Goal: Task Accomplishment & Management: Manage account settings

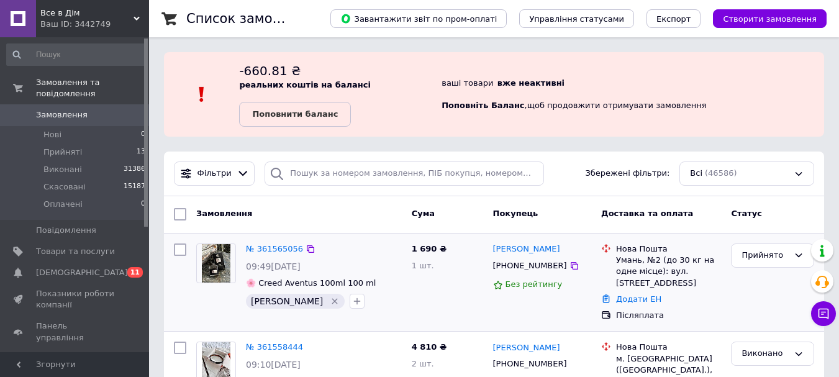
scroll to position [124, 0]
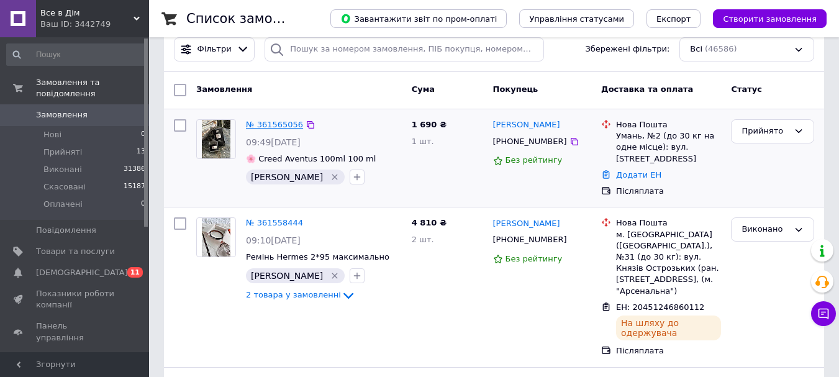
click at [266, 122] on link "№ 361565056" at bounding box center [274, 124] width 57 height 9
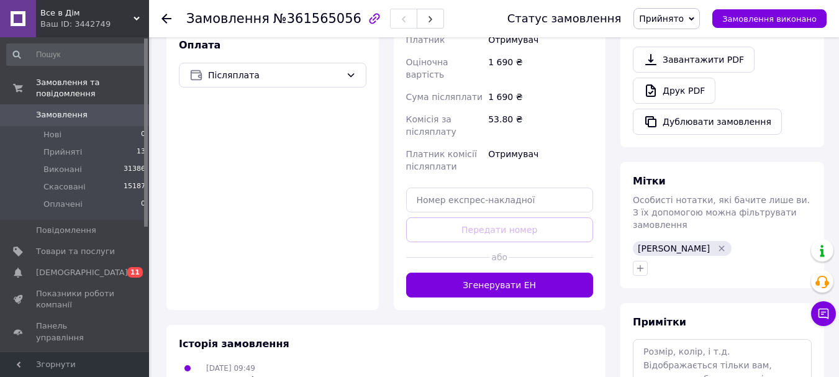
scroll to position [475, 0]
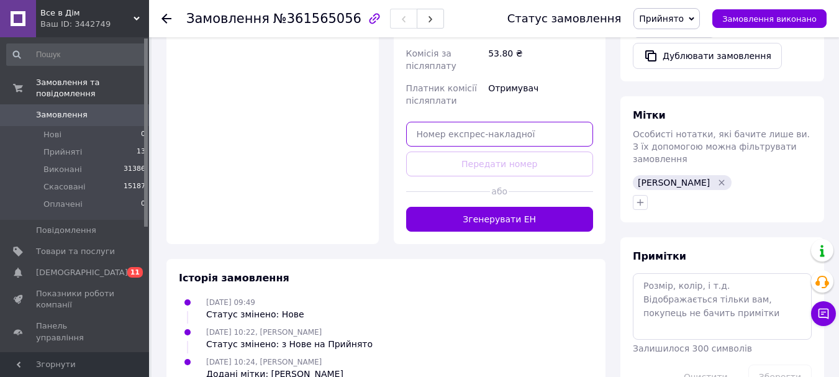
paste input "20451246900987"
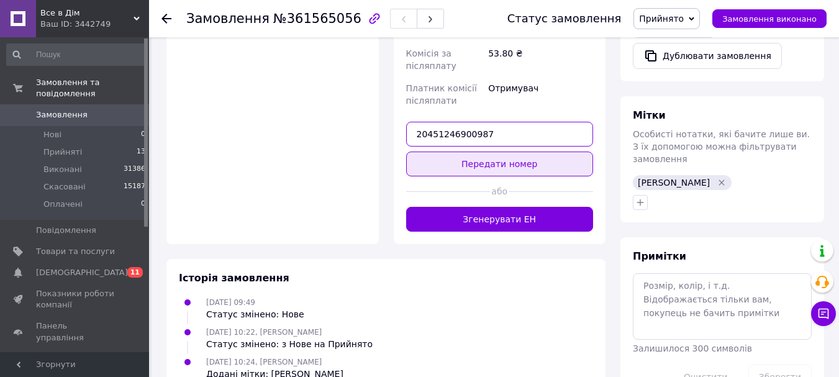
type input "20451246900987"
click at [502, 153] on button "Передати номер" at bounding box center [499, 163] width 187 height 25
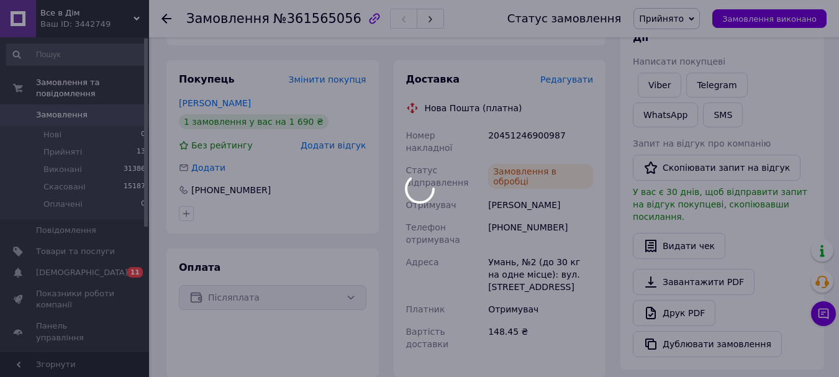
scroll to position [165, 0]
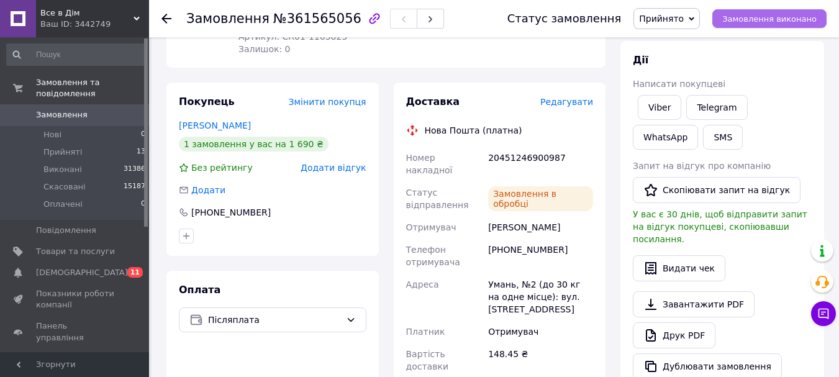
click at [798, 15] on span "Замовлення виконано" at bounding box center [769, 18] width 94 height 9
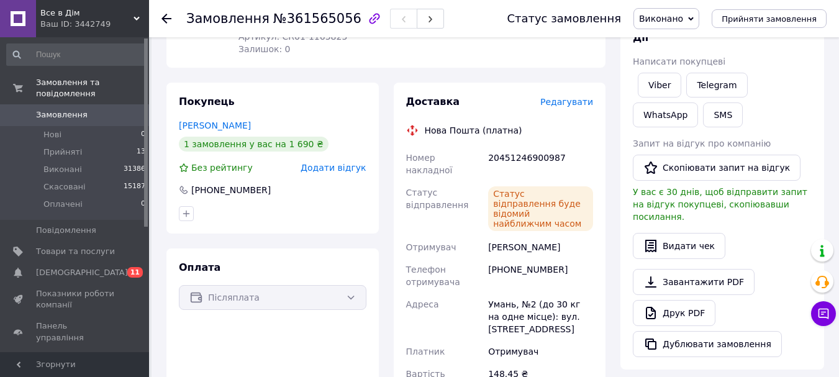
click at [49, 109] on span "Замовлення" at bounding box center [62, 114] width 52 height 11
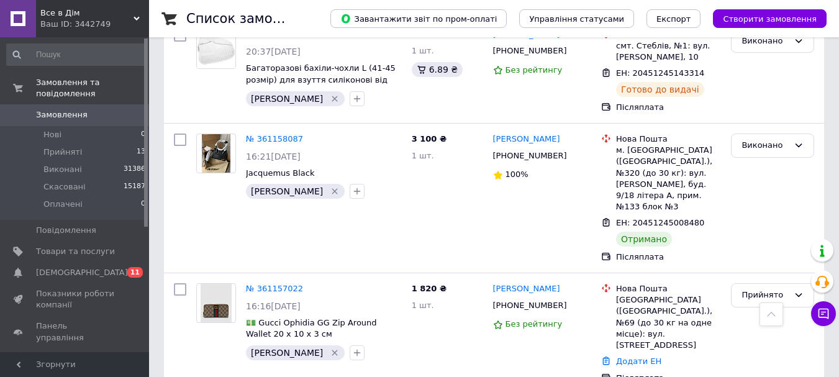
scroll to position [3662, 0]
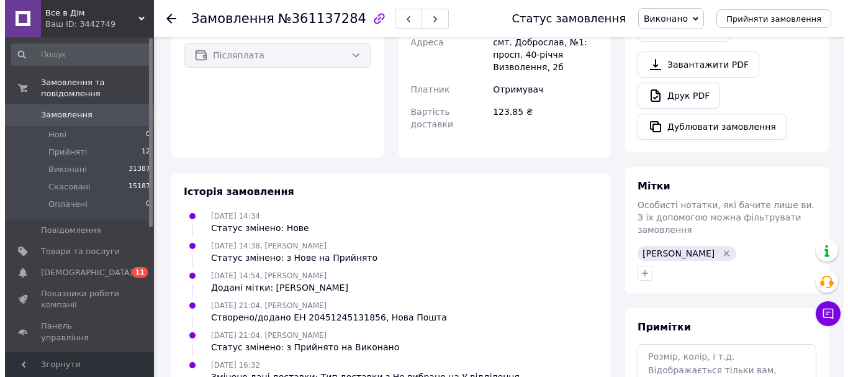
scroll to position [220, 0]
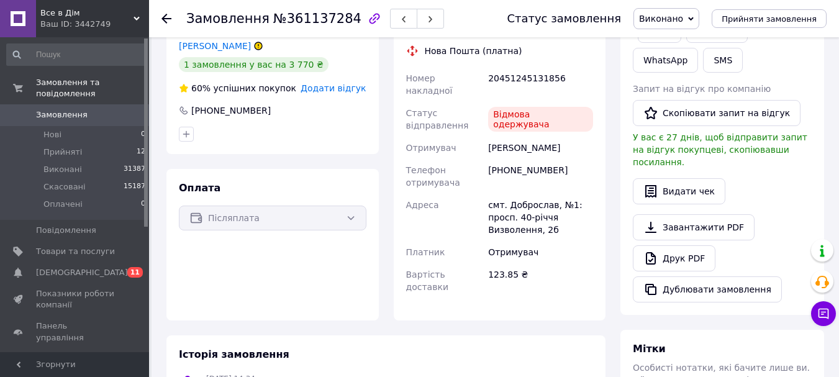
click at [343, 89] on span "Додати відгук" at bounding box center [332, 88] width 65 height 10
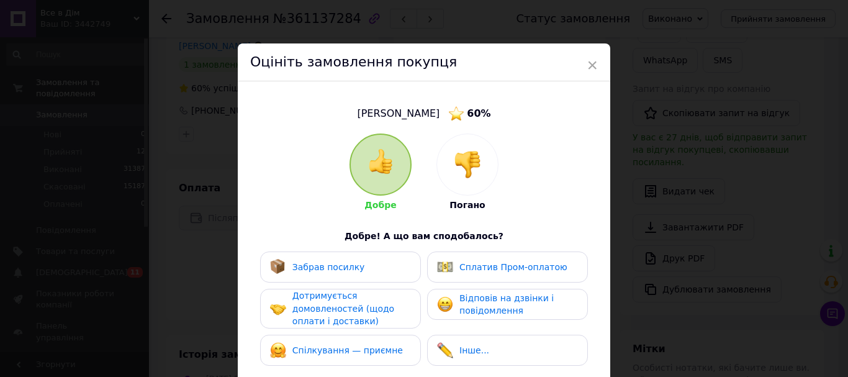
scroll to position [124, 0]
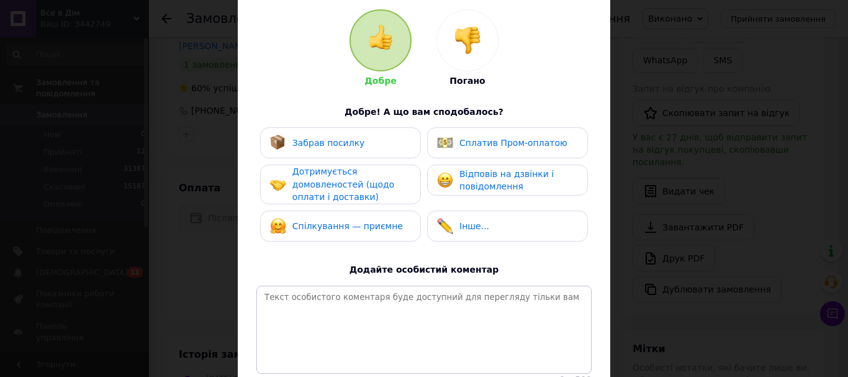
click at [446, 56] on div at bounding box center [467, 40] width 61 height 61
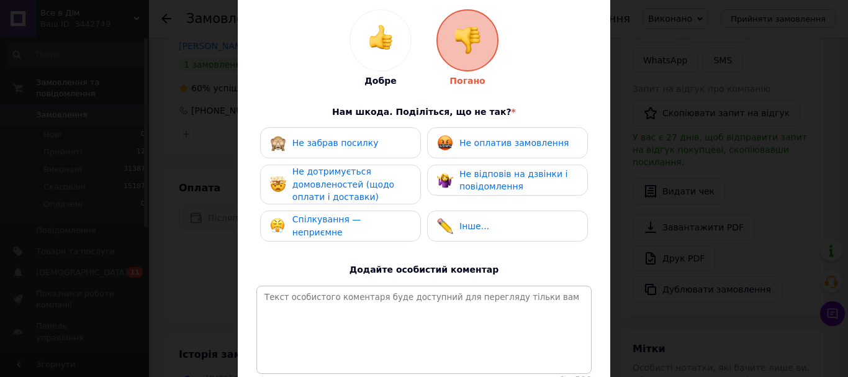
click at [331, 143] on span "Не забрав посилку" at bounding box center [335, 143] width 86 height 10
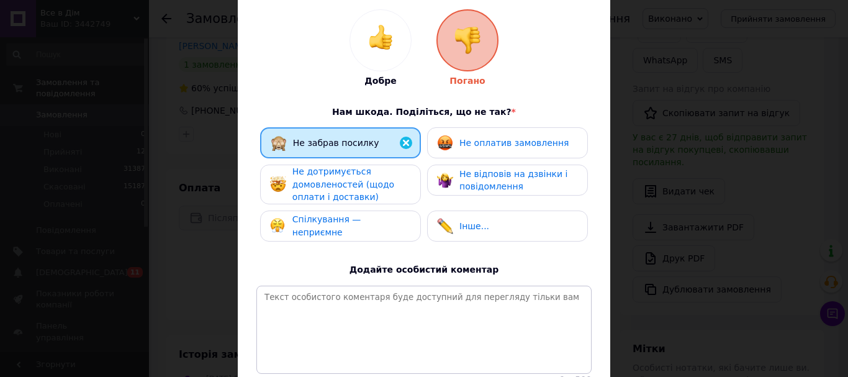
click at [505, 128] on div "Не оплатив замовлення" at bounding box center [507, 142] width 161 height 31
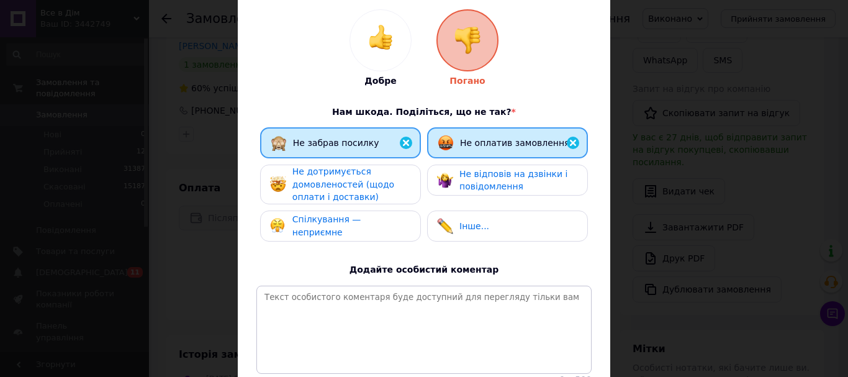
click at [340, 184] on span "Не дотримується домовленостей (щодо оплати і доставки)" at bounding box center [343, 183] width 102 height 35
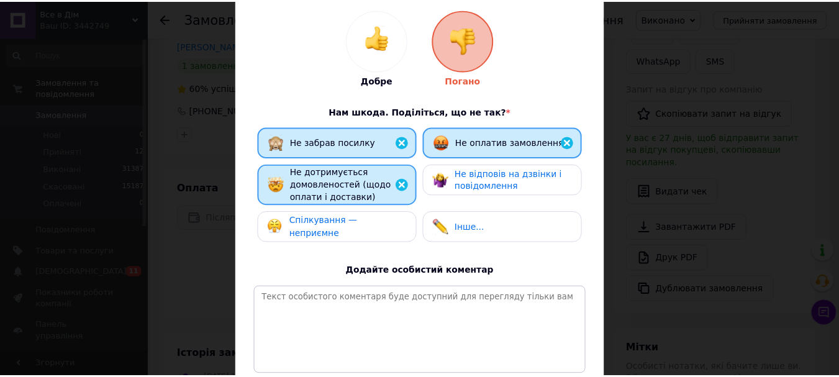
scroll to position [235, 0]
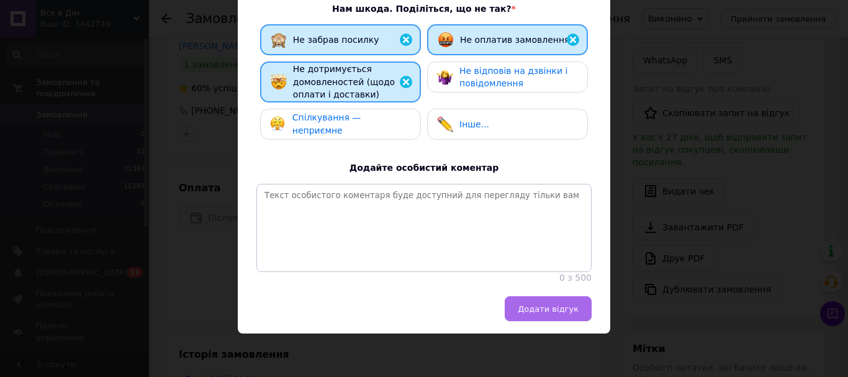
click at [538, 313] on span "Додати відгук" at bounding box center [548, 308] width 61 height 9
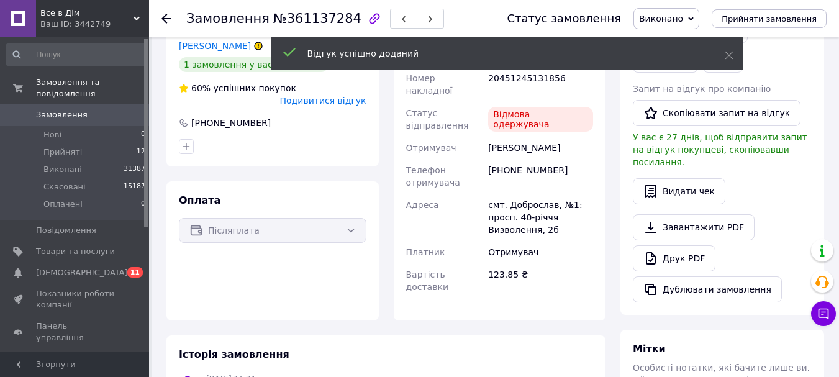
click at [169, 22] on icon at bounding box center [166, 19] width 10 height 10
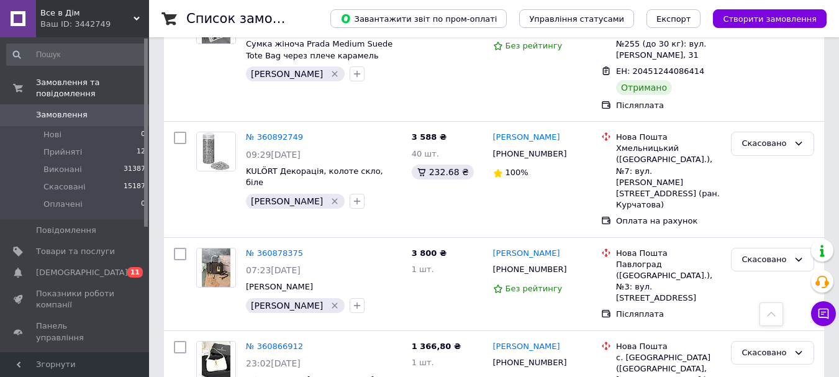
scroll to position [6990, 0]
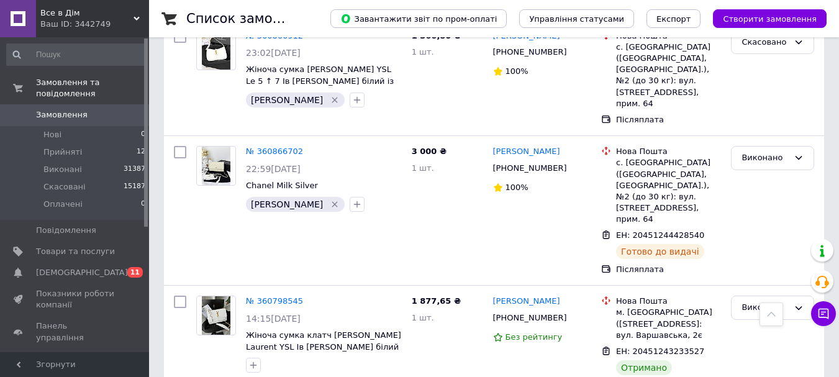
click at [71, 109] on span "Замовлення" at bounding box center [62, 114] width 52 height 11
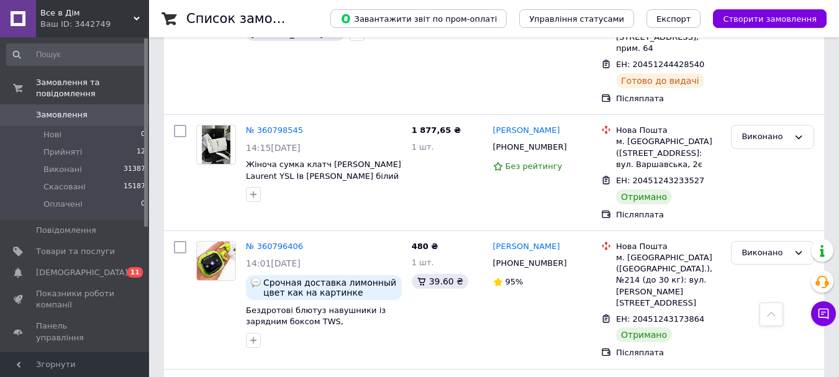
scroll to position [6990, 0]
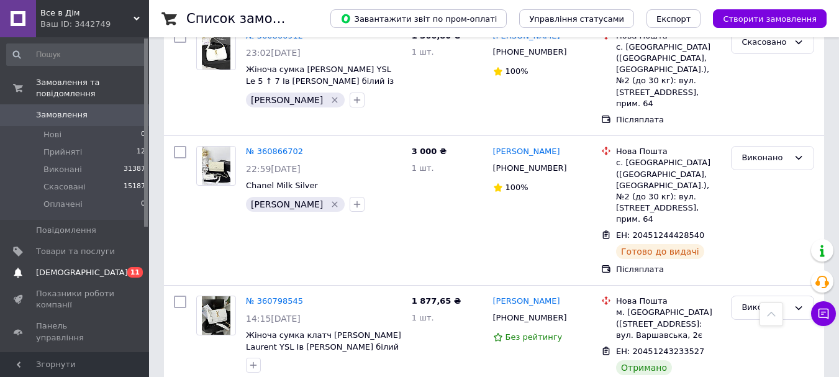
click at [62, 267] on span "[DEMOGRAPHIC_DATA]" at bounding box center [82, 272] width 92 height 11
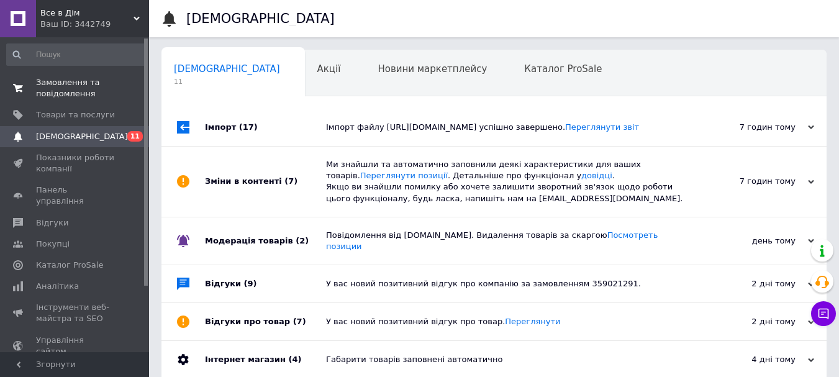
click at [52, 85] on span "Замовлення та повідомлення" at bounding box center [75, 88] width 79 height 22
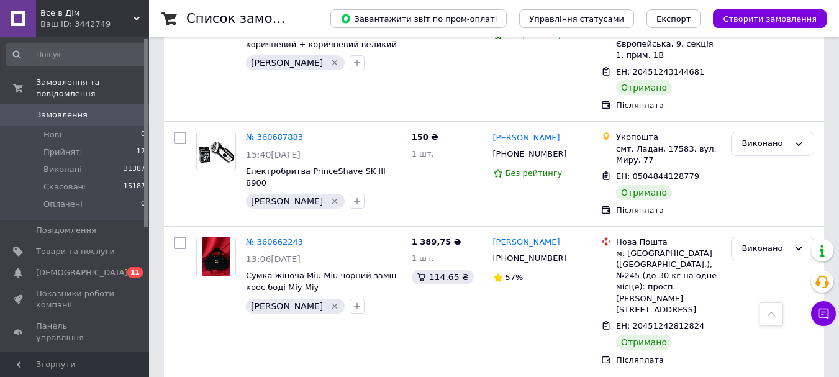
scroll to position [8293, 0]
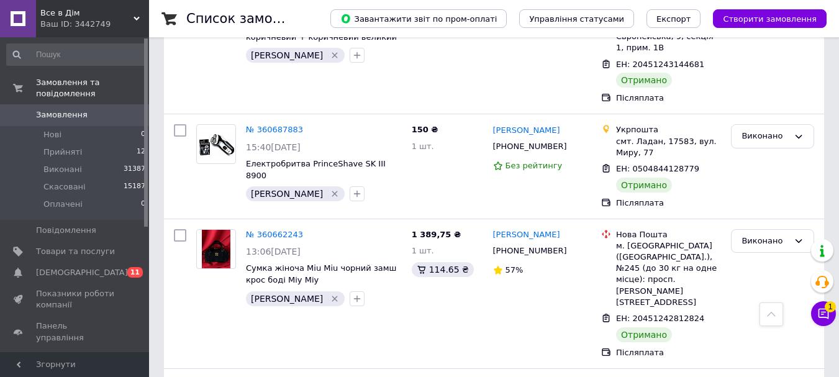
click at [57, 15] on span "Все в Дім" at bounding box center [86, 12] width 93 height 11
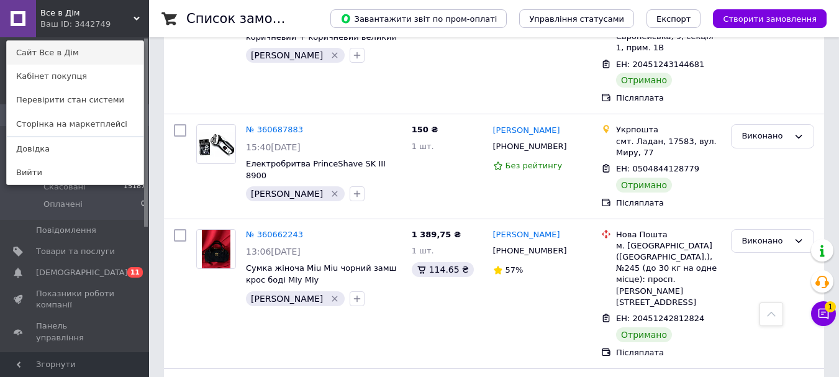
click at [70, 48] on link "Сайт Все в Дім" at bounding box center [75, 53] width 137 height 24
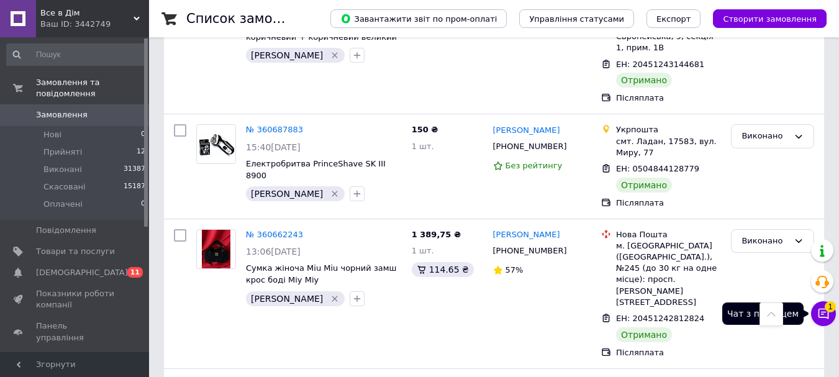
click at [832, 314] on button "Чат з покупцем 1" at bounding box center [823, 313] width 25 height 25
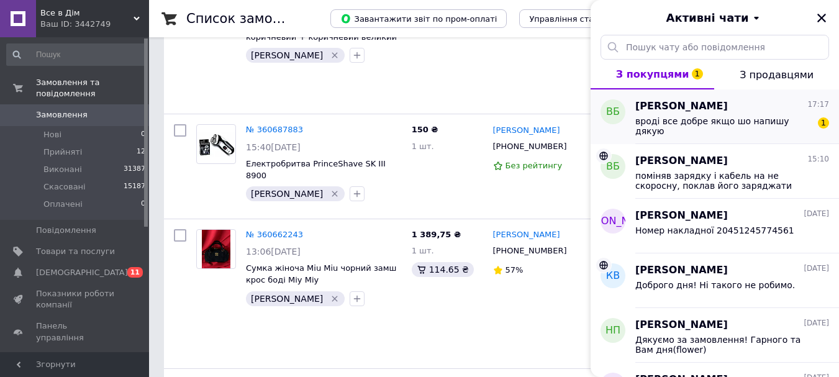
click at [762, 114] on div "вроді все добре якщо шо напишу дякую 1" at bounding box center [732, 125] width 194 height 22
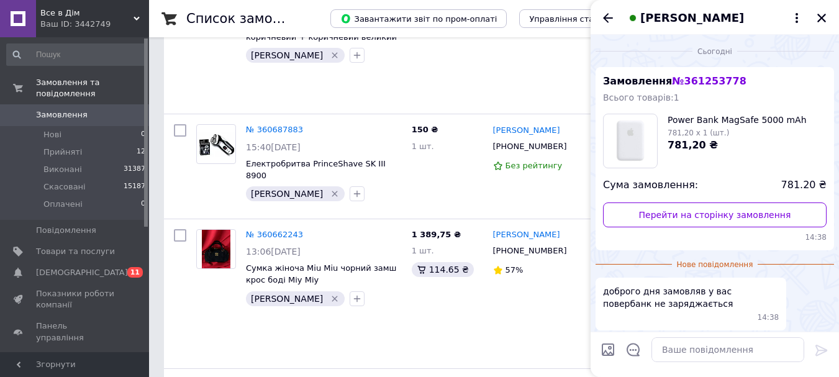
scroll to position [94, 0]
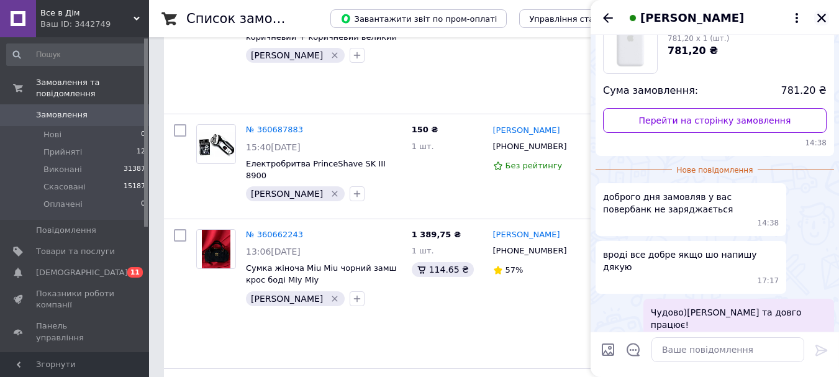
click at [818, 16] on icon "Закрити" at bounding box center [821, 17] width 11 height 11
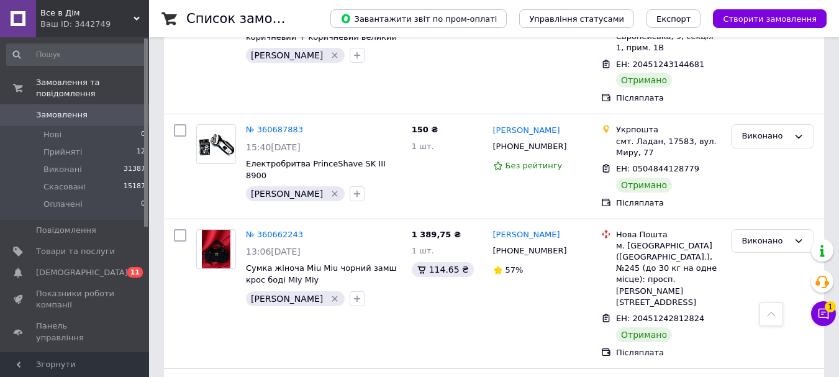
click at [63, 109] on span "Замовлення" at bounding box center [62, 114] width 52 height 11
click at [52, 104] on link "Замовлення 0" at bounding box center [76, 114] width 153 height 21
click at [47, 109] on span "Замовлення" at bounding box center [62, 114] width 52 height 11
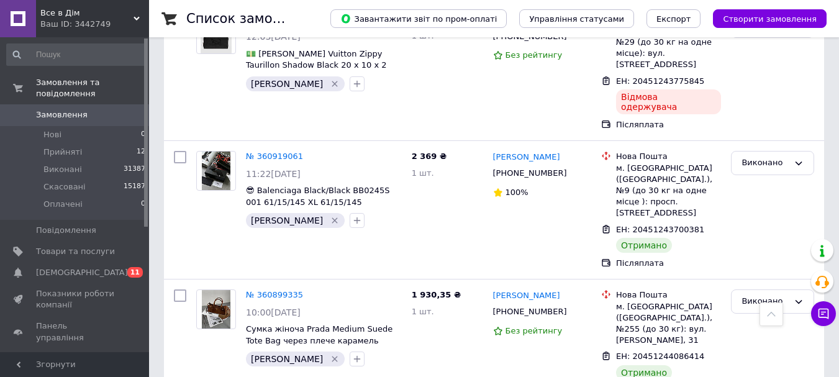
scroll to position [6394, 0]
click at [52, 109] on span "Замовлення" at bounding box center [62, 114] width 52 height 11
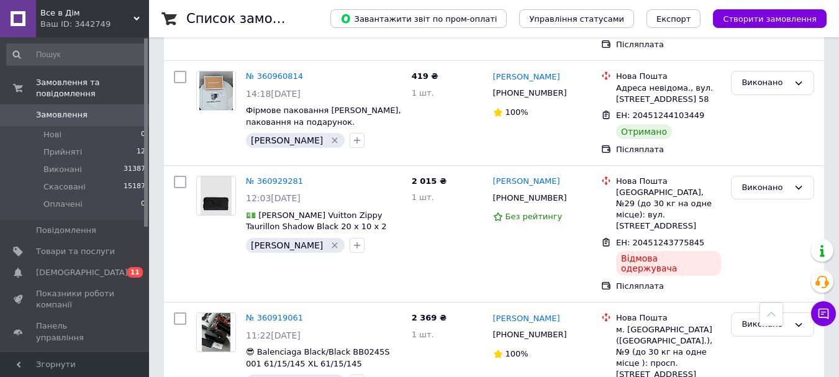
scroll to position [6208, 0]
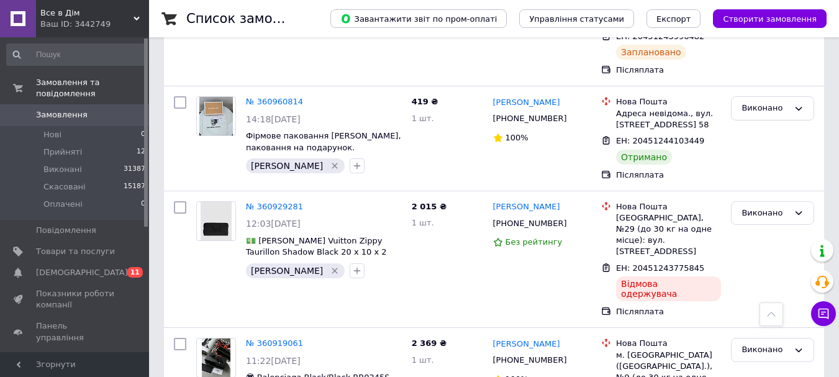
click at [58, 109] on span "Замовлення" at bounding box center [62, 114] width 52 height 11
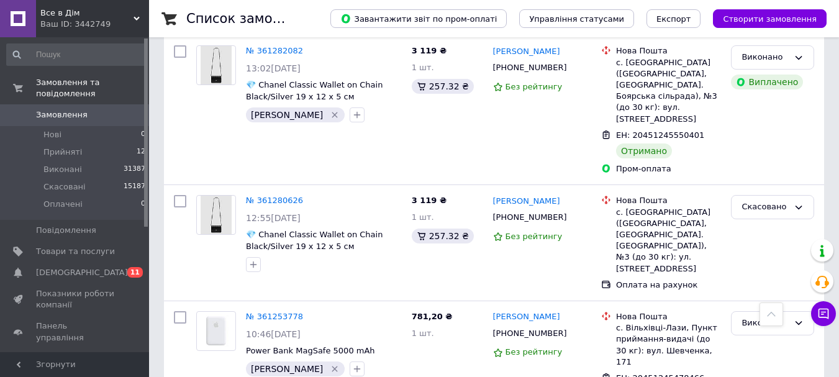
click at [63, 110] on link "Замовлення 0" at bounding box center [76, 114] width 153 height 21
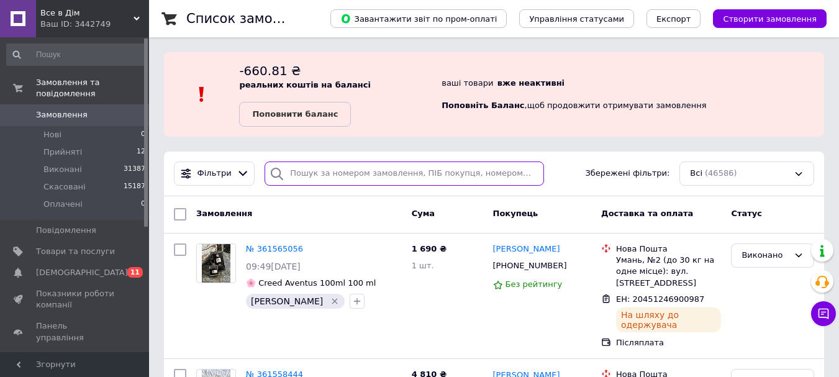
paste input "Усатенко"
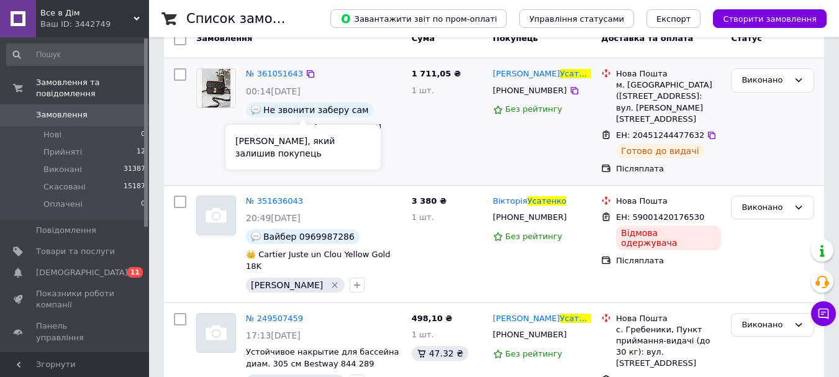
scroll to position [186, 0]
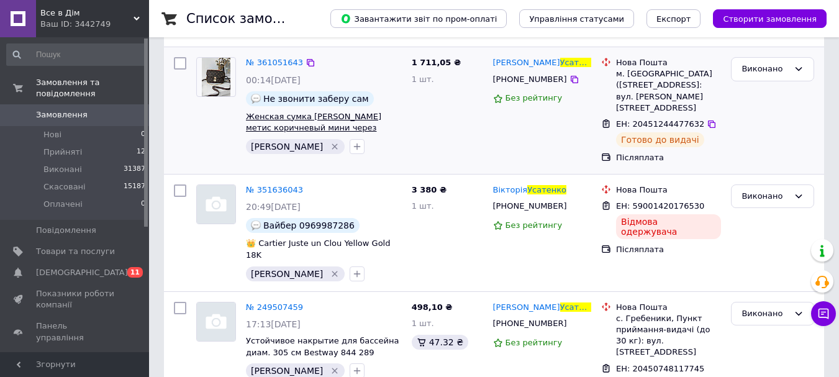
type input "Усатенко"
click at [295, 179] on div "№ 351636043 20:49[DATE] Вайбер 0969987286 👑 Cartier Juste un Clou Yellow Gold 1…" at bounding box center [324, 232] width 166 height 107
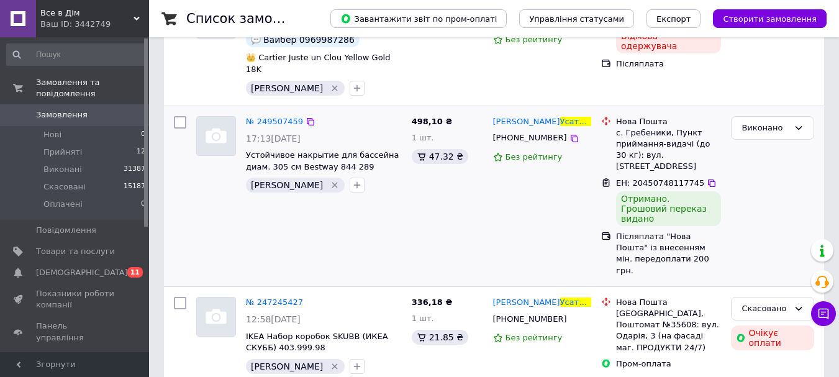
scroll to position [372, 0]
click at [74, 109] on span "Замовлення" at bounding box center [62, 114] width 52 height 11
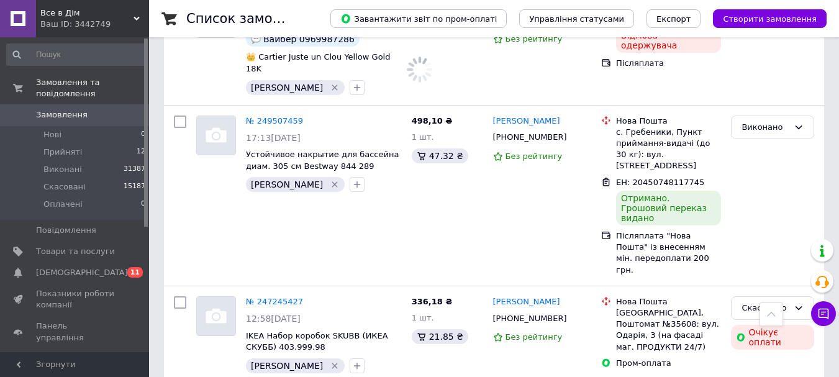
click at [73, 109] on span "Замовлення" at bounding box center [62, 114] width 52 height 11
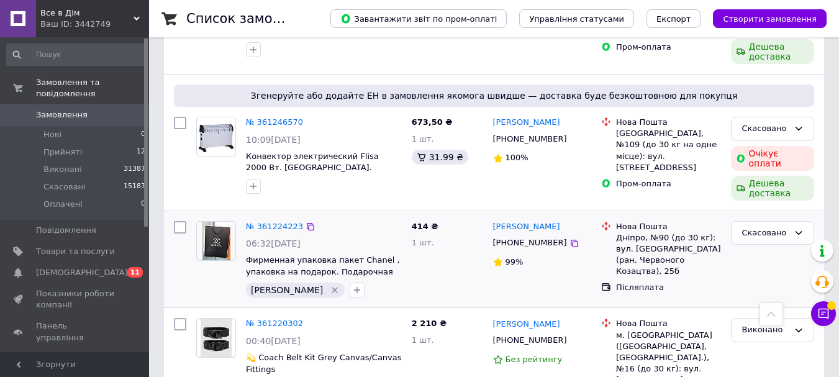
scroll to position [3104, 0]
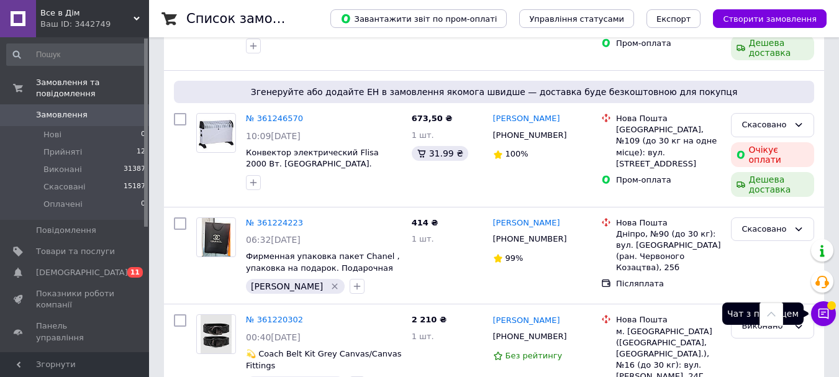
click at [826, 313] on icon at bounding box center [823, 313] width 12 height 12
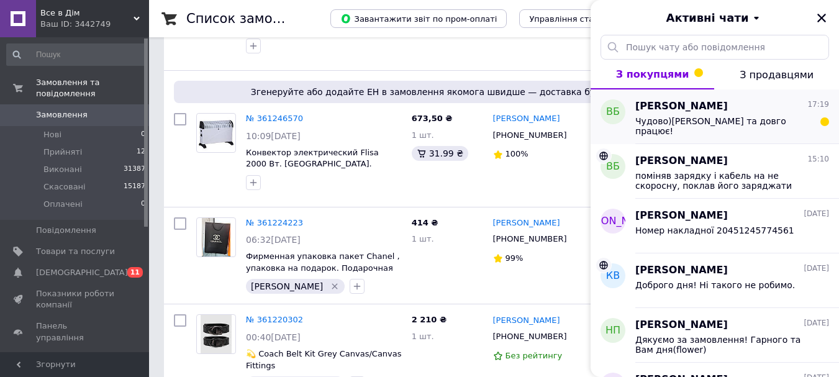
click at [744, 116] on span "Чудово)[PERSON_NAME] та довго працює!" at bounding box center [723, 126] width 176 height 20
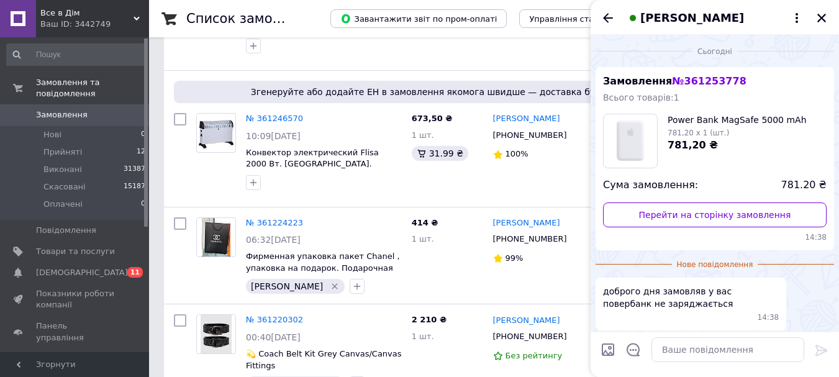
scroll to position [94, 0]
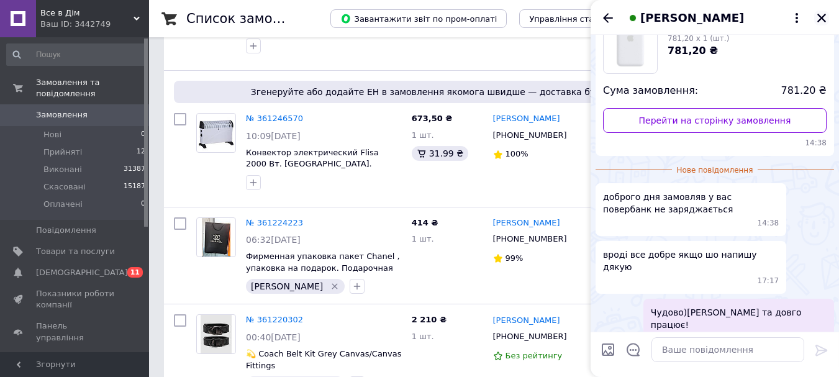
click at [819, 20] on icon "Закрити" at bounding box center [821, 18] width 9 height 9
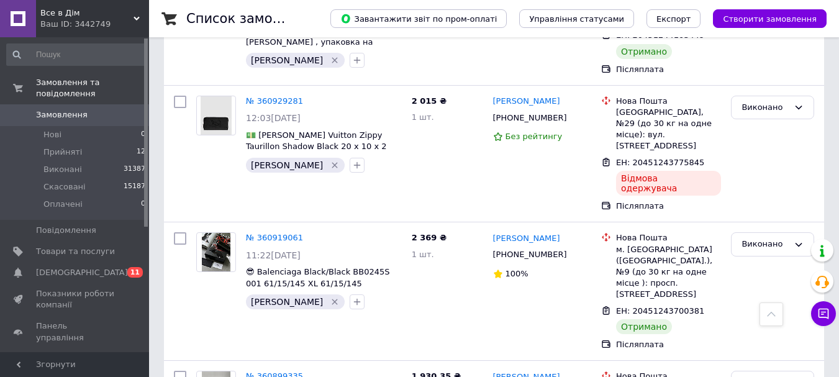
scroll to position [6332, 0]
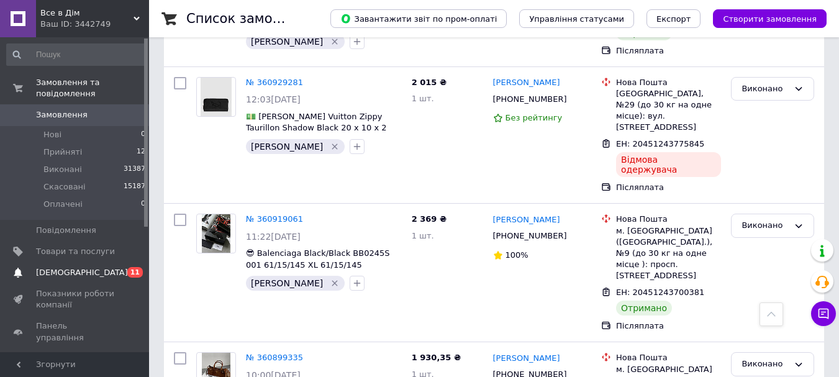
click at [86, 267] on span "[DEMOGRAPHIC_DATA]" at bounding box center [75, 272] width 79 height 11
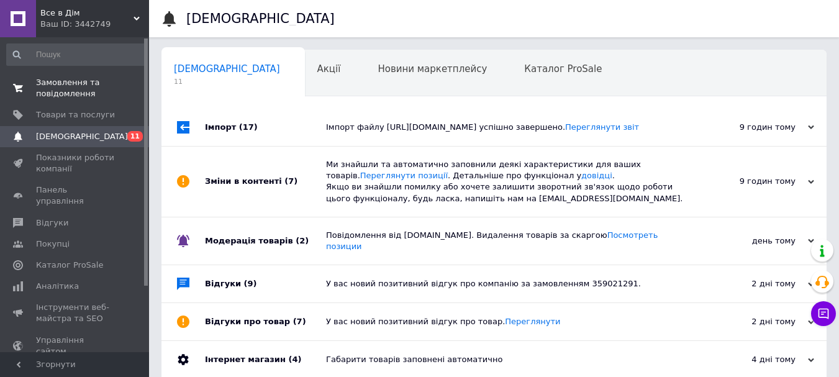
click at [62, 92] on span "Замовлення та повідомлення" at bounding box center [75, 88] width 79 height 22
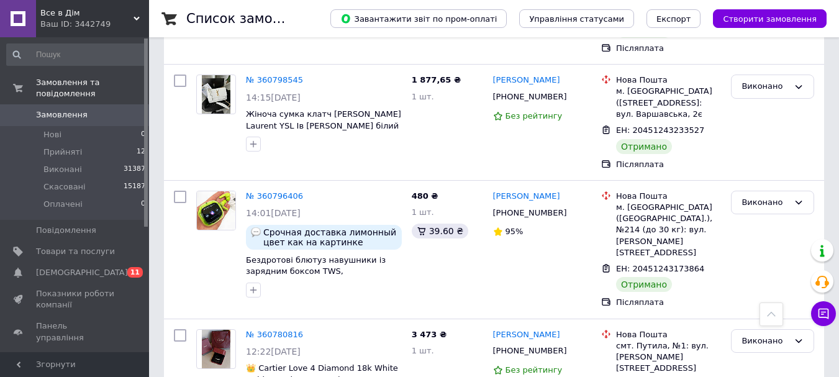
scroll to position [7325, 0]
